Goal: Task Accomplishment & Management: Manage account settings

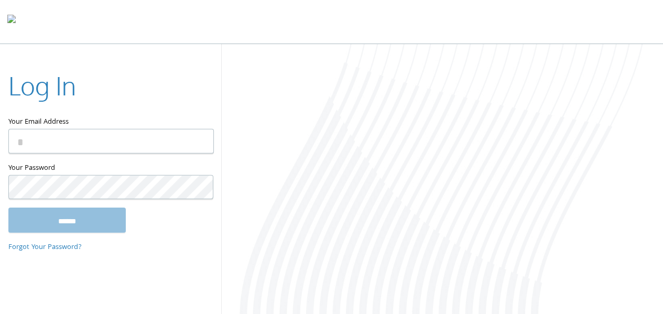
type input "**********"
click at [103, 218] on input "******" at bounding box center [66, 220] width 117 height 25
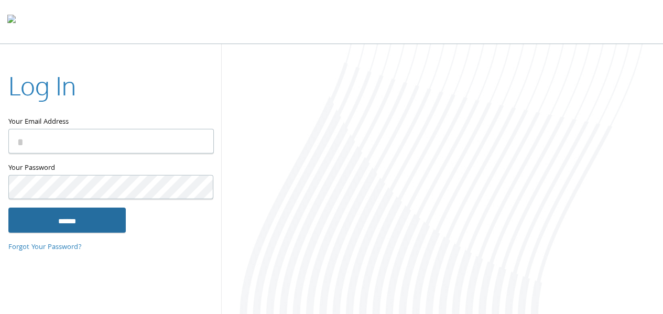
type input "**********"
click at [93, 219] on input "******" at bounding box center [66, 220] width 117 height 25
